Goal: Task Accomplishment & Management: Manage account settings

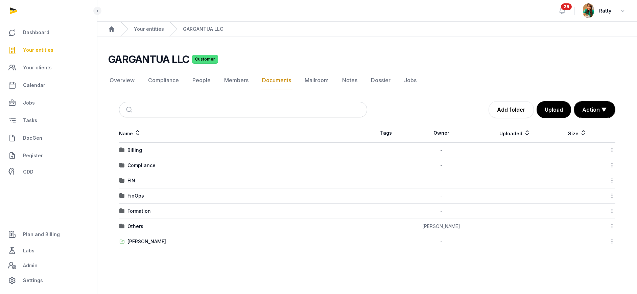
click at [51, 47] on span "Your entities" at bounding box center [38, 50] width 30 height 8
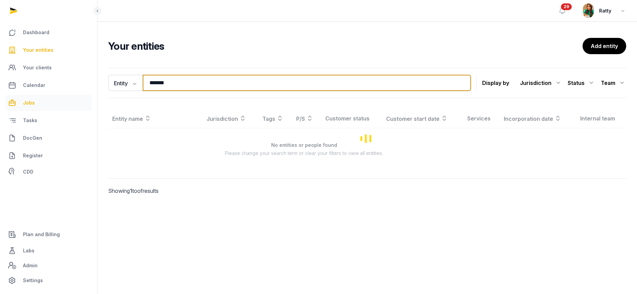
drag, startPoint x: 164, startPoint y: 82, endPoint x: 28, endPoint y: 104, distance: 137.4
click at [33, 102] on div "Dashboard Your entities Your clients Calendar Jobs Tasks DocGen Register CDD Pl…" at bounding box center [318, 147] width 637 height 294
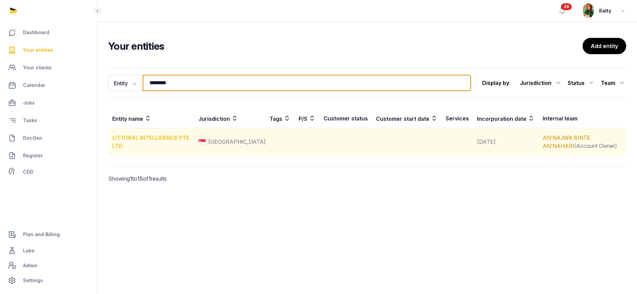
type input "********"
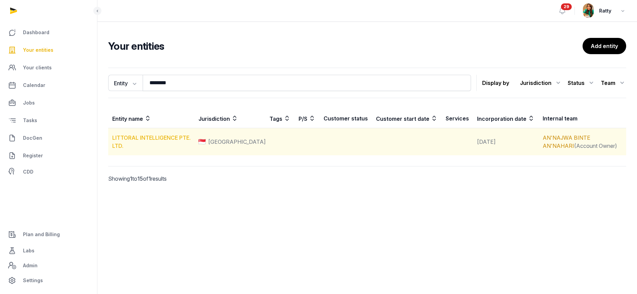
click at [151, 137] on link "LITTORAL INTELLIGENCE PTE. LTD." at bounding box center [151, 141] width 78 height 15
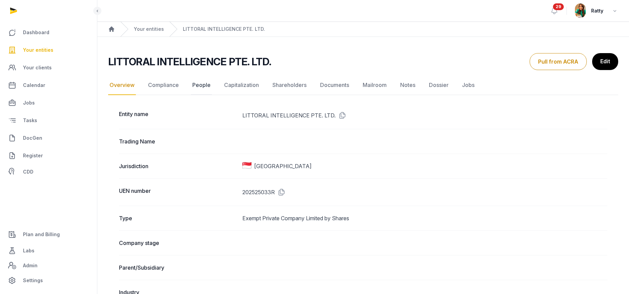
click at [202, 85] on link "People" at bounding box center [201, 85] width 21 height 20
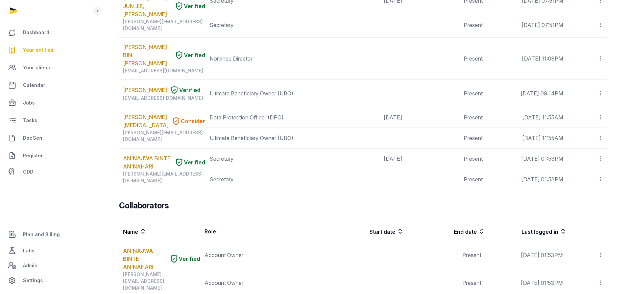
scroll to position [203, 0]
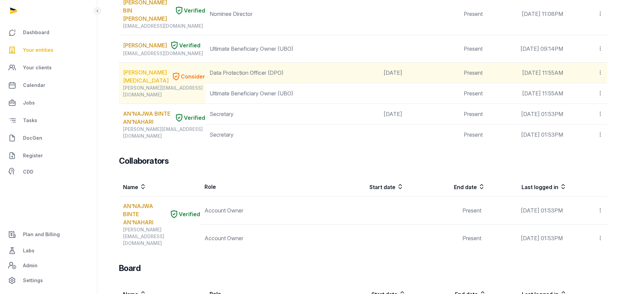
click at [129, 68] on link "[PERSON_NAME][MEDICAL_DATA]" at bounding box center [146, 76] width 46 height 16
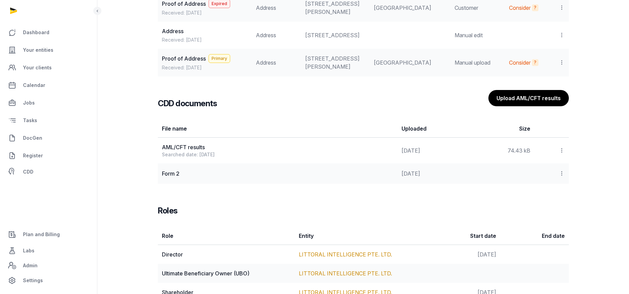
scroll to position [710, 0]
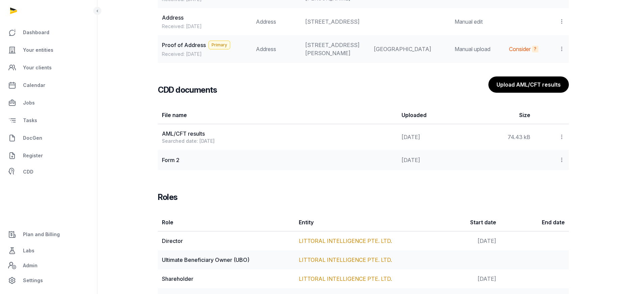
click at [562, 163] on icon at bounding box center [562, 159] width 6 height 7
click at [176, 164] on div "Form 2" at bounding box center [278, 160] width 232 height 8
click at [561, 163] on icon at bounding box center [562, 159] width 6 height 7
click at [549, 185] on div "View" at bounding box center [538, 178] width 54 height 14
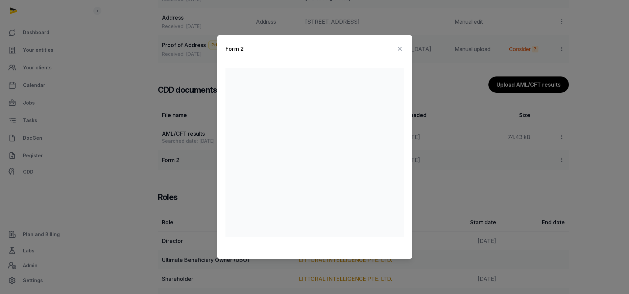
click at [299, 52] on div "Form 2" at bounding box center [315, 50] width 179 height 14
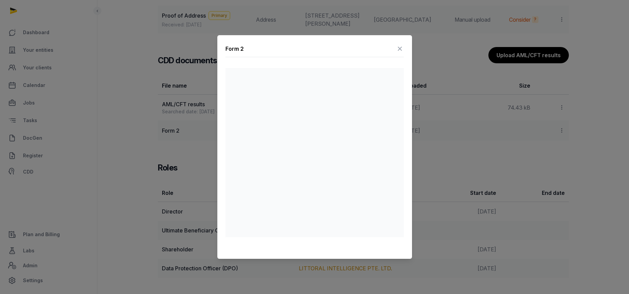
scroll to position [763, 0]
click at [402, 49] on icon at bounding box center [400, 48] width 8 height 11
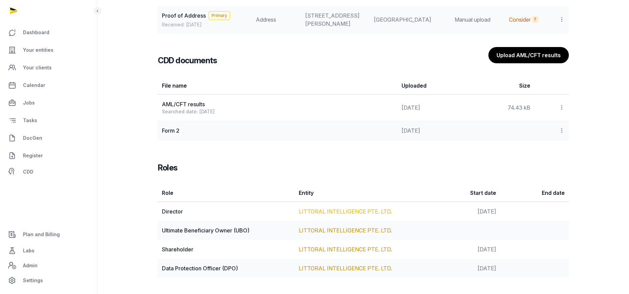
click at [341, 212] on link "LITTORAL INTELLIGENCE PTE. LTD." at bounding box center [345, 211] width 93 height 7
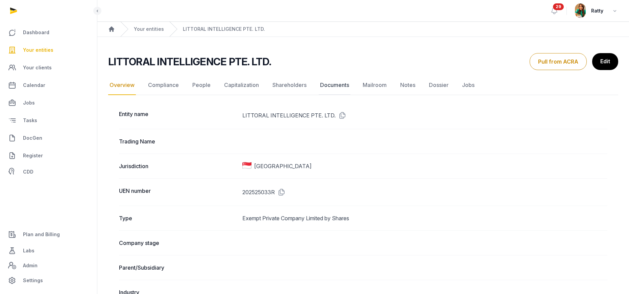
click at [334, 83] on link "Documents" at bounding box center [335, 85] width 32 height 20
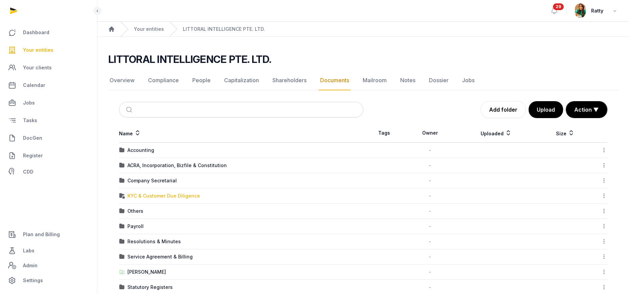
click at [155, 198] on div "KYC & Customer Due Diligence" at bounding box center [164, 195] width 73 height 7
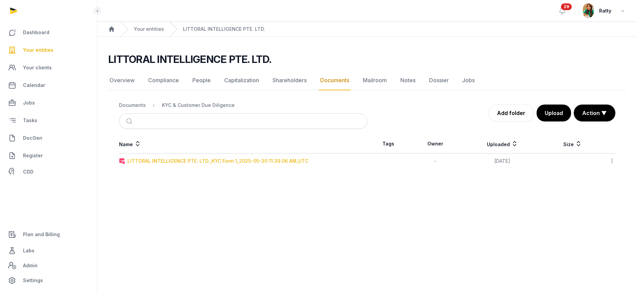
click at [238, 161] on div "LITTORAL INTELLIGENCE PTE. LTD._KYC Form 1_2025-05-30 11.39.06 AM_UTC" at bounding box center [218, 161] width 181 height 7
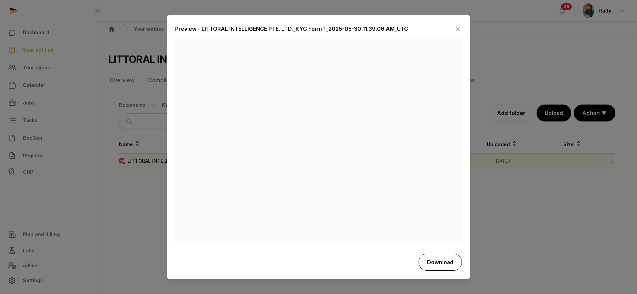
click at [439, 263] on button "Download" at bounding box center [440, 262] width 43 height 17
click at [456, 28] on icon at bounding box center [458, 29] width 8 height 11
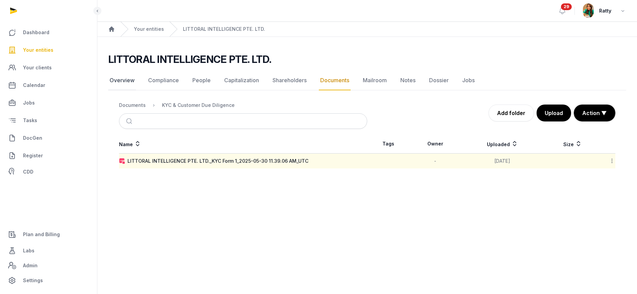
click at [120, 81] on link "Overview" at bounding box center [122, 81] width 28 height 20
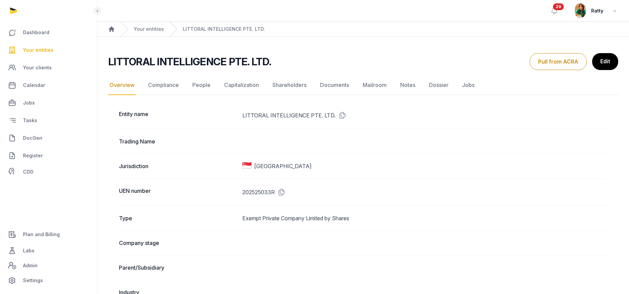
click at [342, 115] on icon at bounding box center [341, 115] width 11 height 11
click at [335, 86] on link "Documents" at bounding box center [335, 85] width 32 height 20
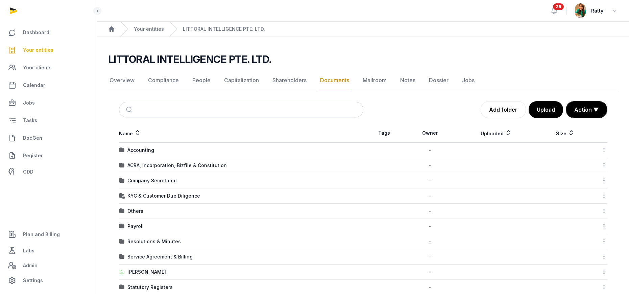
click at [604, 196] on icon at bounding box center [604, 195] width 6 height 7
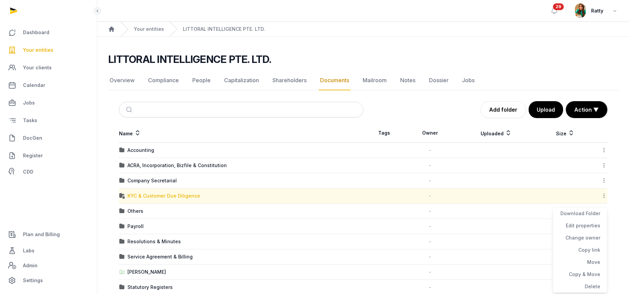
click at [177, 194] on div "KYC & Customer Due Diligence" at bounding box center [164, 195] width 73 height 7
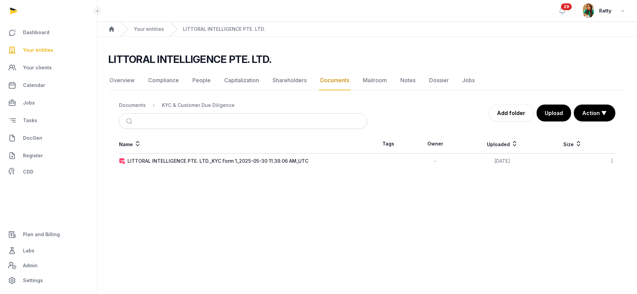
click at [614, 162] on icon at bounding box center [612, 160] width 6 height 7
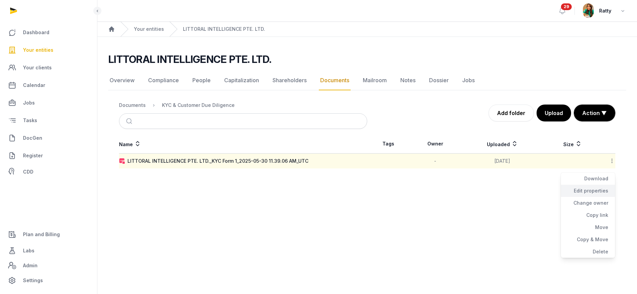
click at [597, 187] on div "Edit properties" at bounding box center [588, 191] width 54 height 12
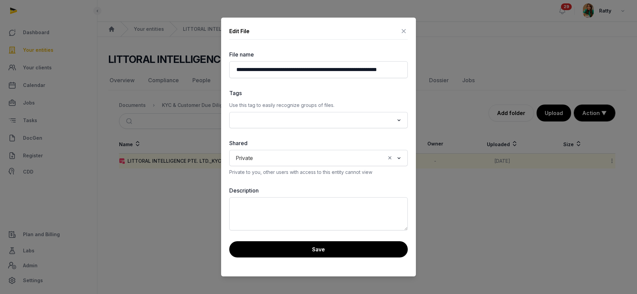
click at [275, 155] on input "Search for option" at bounding box center [320, 157] width 129 height 9
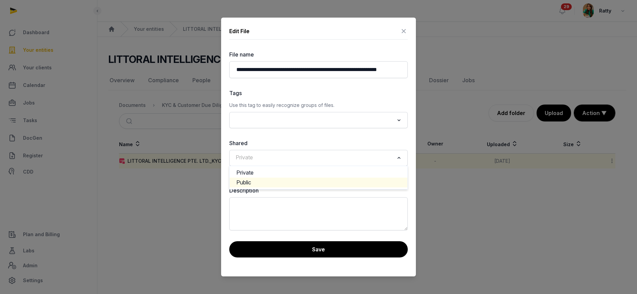
click at [265, 184] on li "Public" at bounding box center [319, 183] width 178 height 10
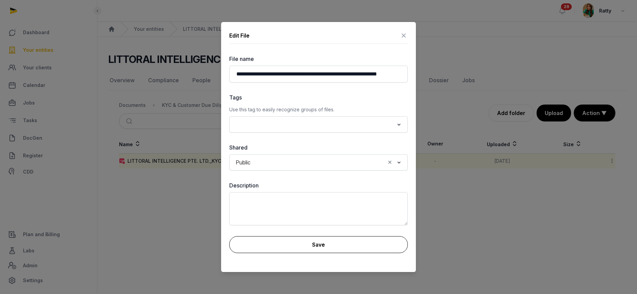
click at [300, 241] on button "Save" at bounding box center [318, 244] width 179 height 17
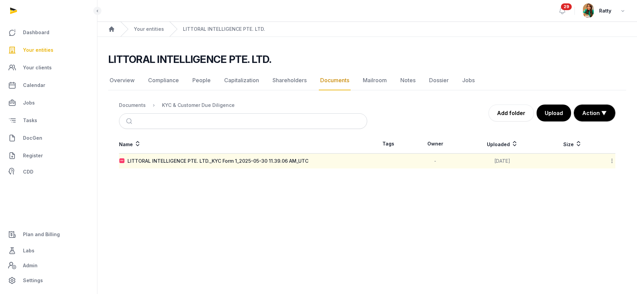
click at [610, 162] on icon at bounding box center [612, 160] width 6 height 7
click at [587, 189] on div "Edit properties" at bounding box center [588, 191] width 54 height 12
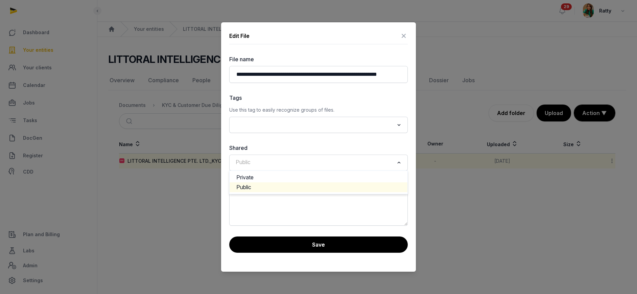
click at [274, 161] on input "Search for option" at bounding box center [313, 162] width 161 height 9
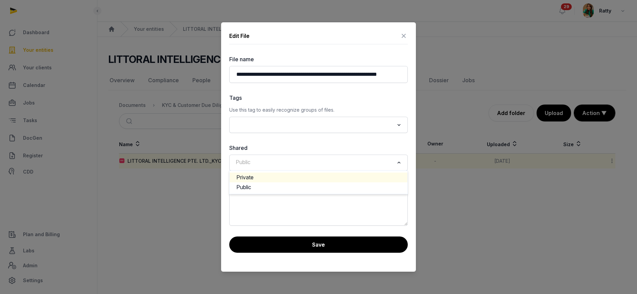
click at [265, 180] on li "Private" at bounding box center [319, 178] width 178 height 10
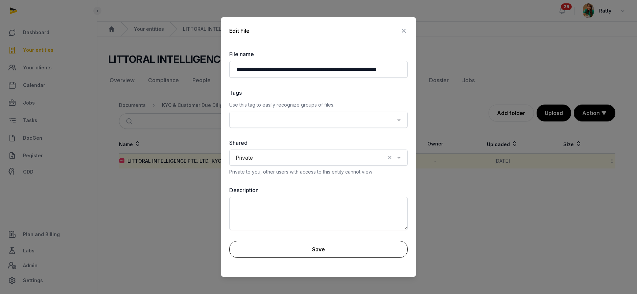
click at [299, 250] on button "Save" at bounding box center [318, 249] width 179 height 17
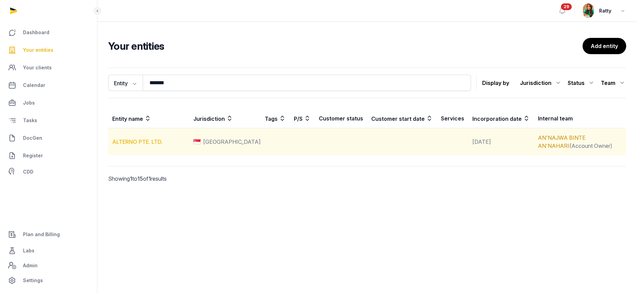
click at [140, 140] on link "ALTERNO PTE. LTD." at bounding box center [137, 141] width 50 height 7
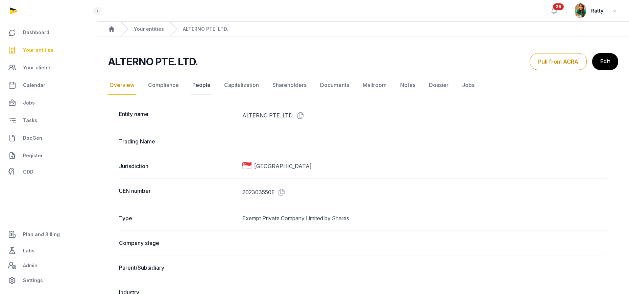
click at [206, 83] on link "People" at bounding box center [201, 85] width 21 height 20
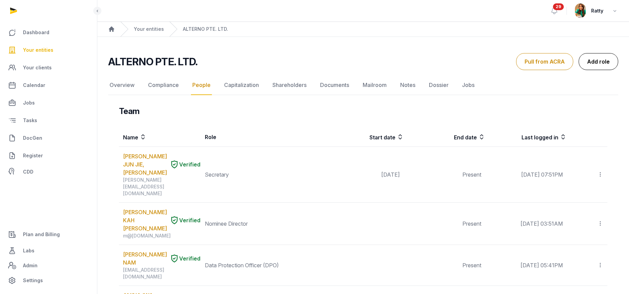
click at [611, 64] on link "Add role" at bounding box center [599, 61] width 40 height 17
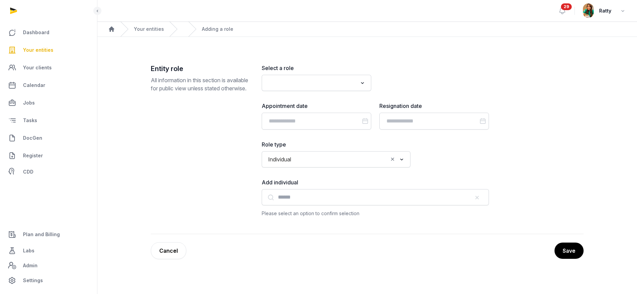
click at [339, 77] on div "Search for option" at bounding box center [311, 82] width 93 height 11
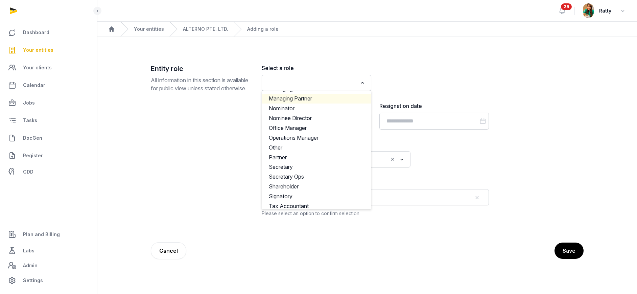
scroll to position [295, 0]
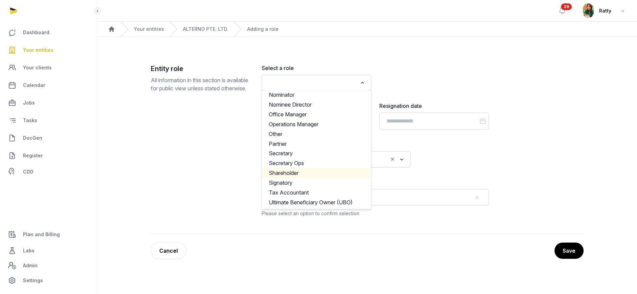
click at [292, 169] on li "Shareholder" at bounding box center [316, 173] width 109 height 10
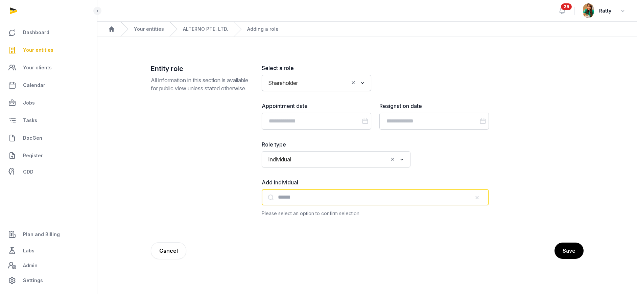
click at [283, 199] on input "text" at bounding box center [375, 197] width 227 height 16
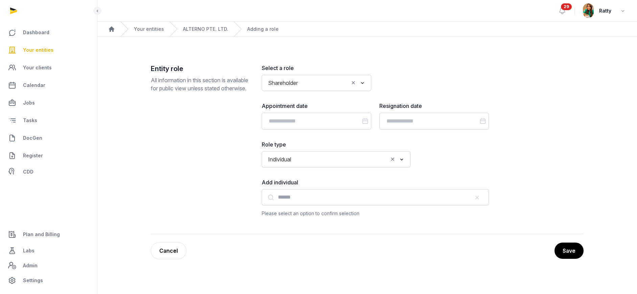
click at [317, 156] on input "Search for option" at bounding box center [341, 159] width 94 height 9
click at [294, 187] on li "Corporate" at bounding box center [336, 184] width 148 height 10
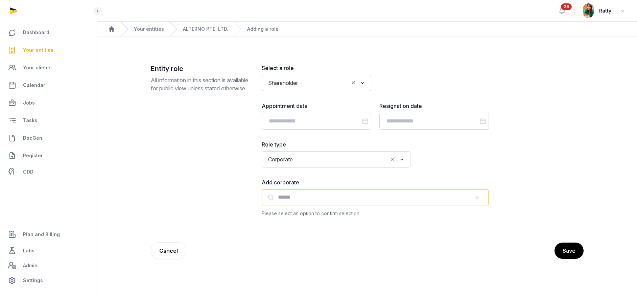
click at [288, 201] on input "text" at bounding box center [375, 197] width 227 height 16
type input "*"
paste input "**********"
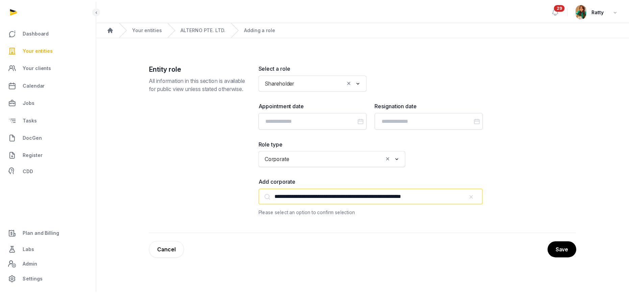
scroll to position [0, 4]
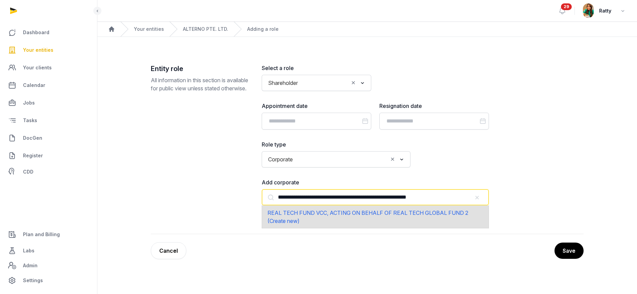
click at [404, 210] on span "REAL TECH FUND VCC, ACTING ON BEHALF OF REAL TECH GLOBAL FUND 2 (Create new)" at bounding box center [368, 216] width 201 height 15
type input "**********"
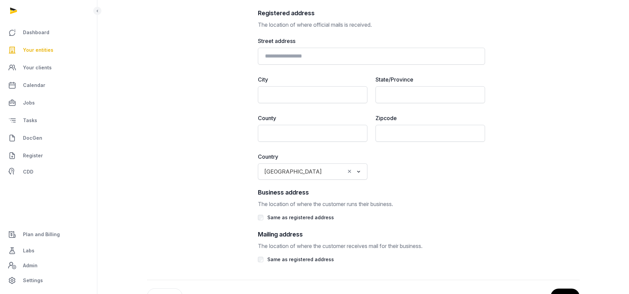
scroll to position [335, 0]
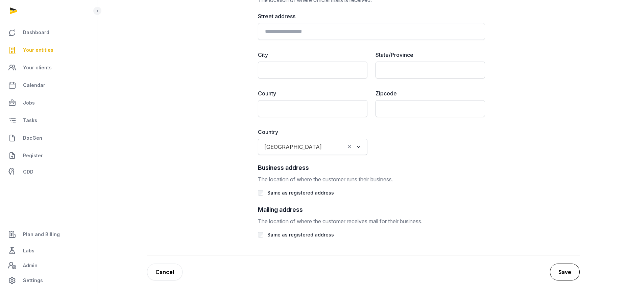
click at [568, 271] on button "Save" at bounding box center [565, 271] width 30 height 17
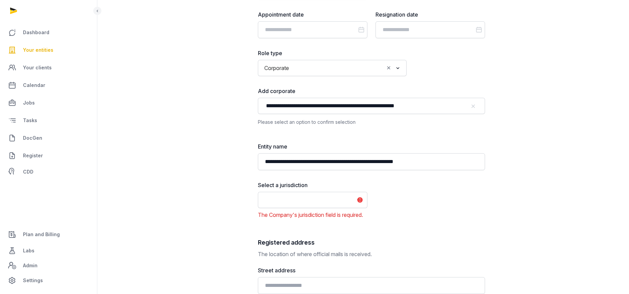
scroll to position [152, 0]
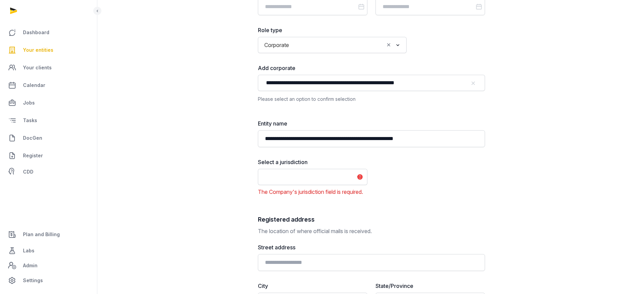
click at [344, 179] on input "Search for option" at bounding box center [308, 176] width 92 height 9
click at [299, 198] on li "[GEOGRAPHIC_DATA]" at bounding box center [312, 202] width 109 height 10
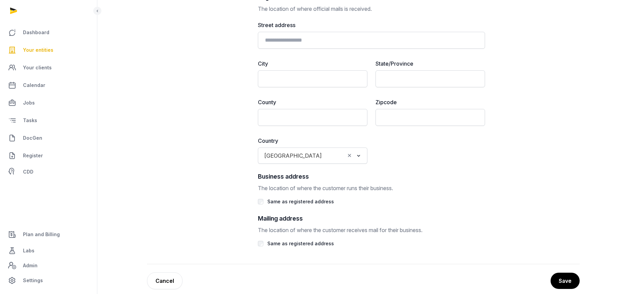
scroll to position [391, 0]
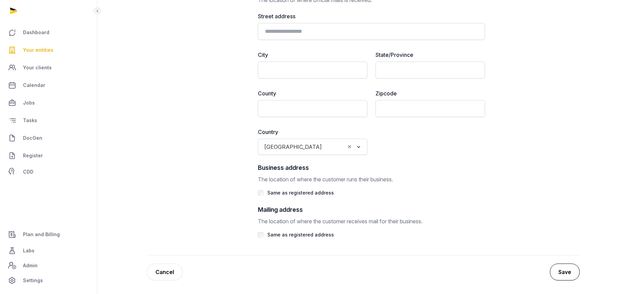
click at [565, 270] on button "Save" at bounding box center [565, 271] width 30 height 17
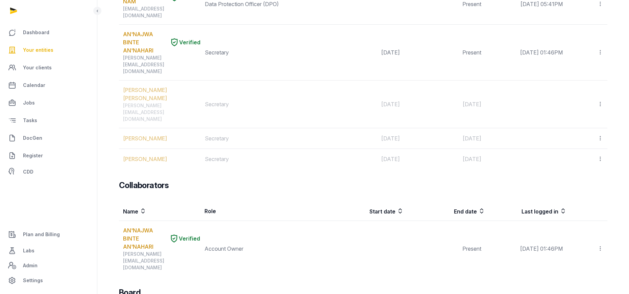
scroll to position [203, 0]
